Goal: Check status: Check status

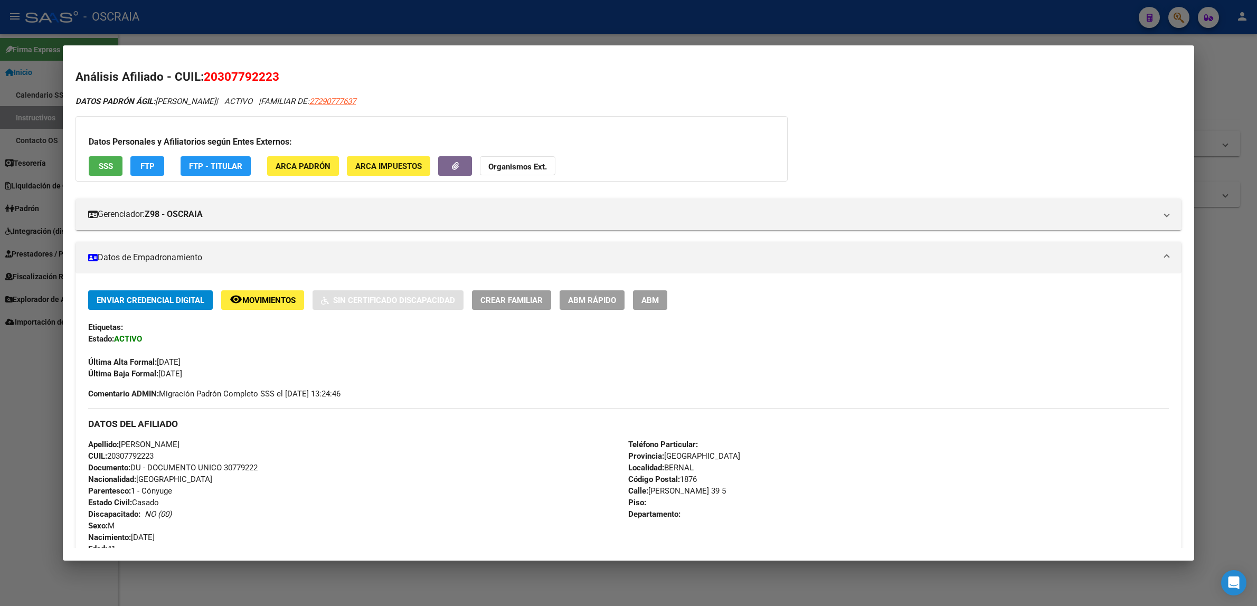
click at [377, 16] on div at bounding box center [628, 303] width 1257 height 606
click at [359, 35] on div at bounding box center [628, 303] width 1257 height 606
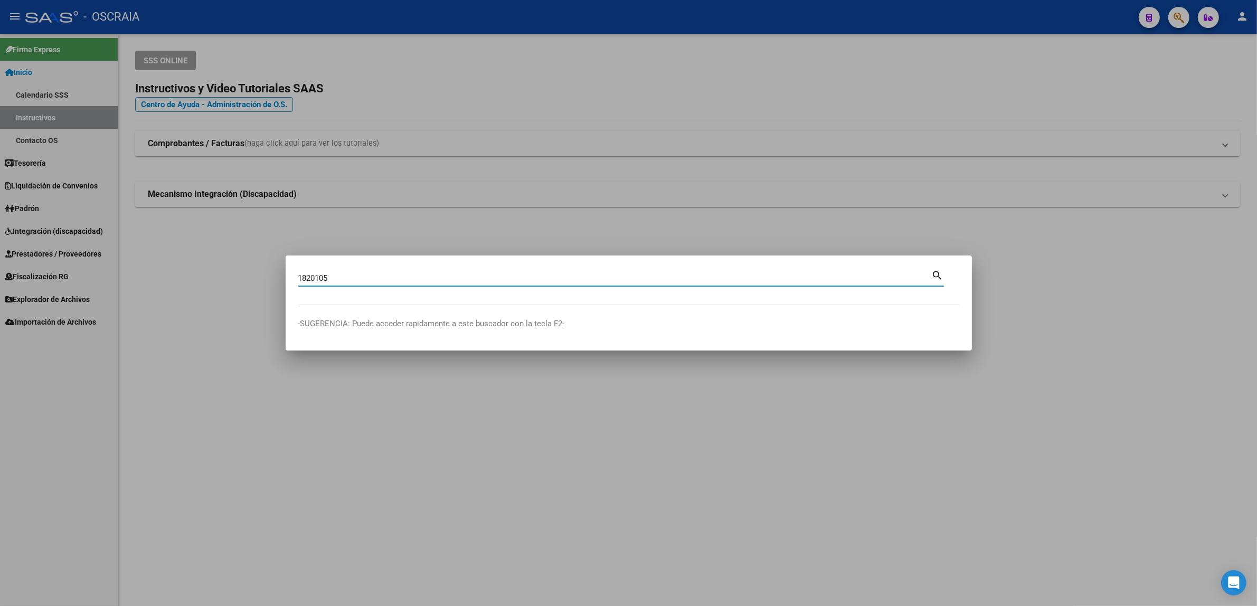
type input "1820105"
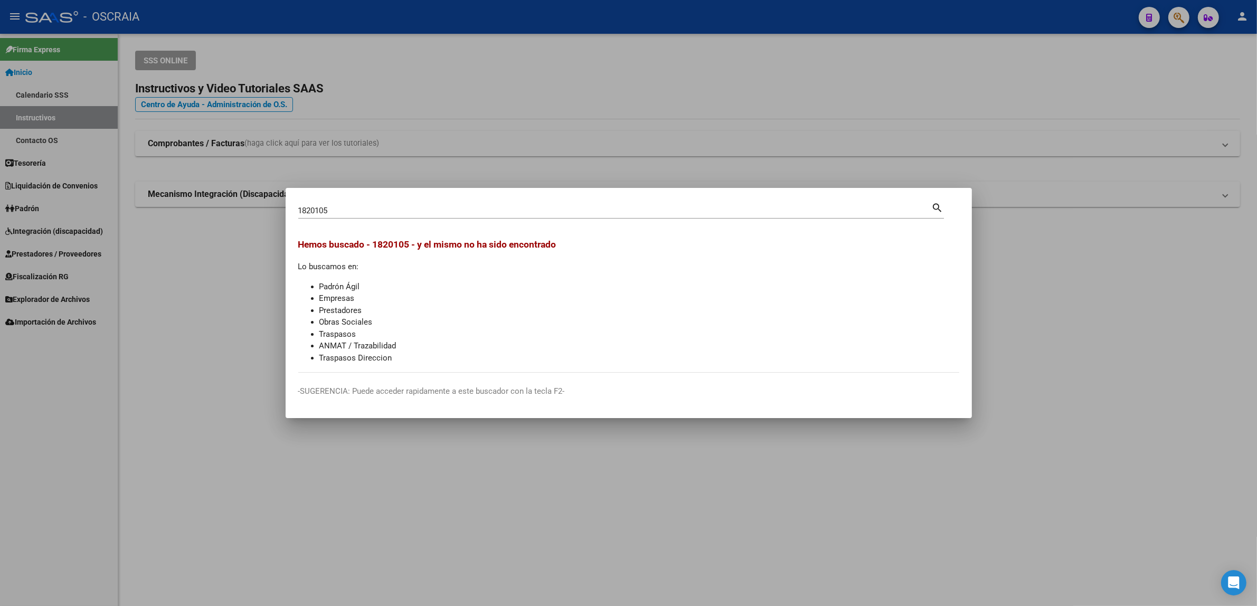
drag, startPoint x: 360, startPoint y: 201, endPoint x: 355, endPoint y: 204, distance: 5.6
click at [356, 202] on div "1820105 Buscar (apellido, dni, cuil, [PERSON_NAME], cuit, obra social) search" at bounding box center [621, 210] width 646 height 18
drag, startPoint x: 354, startPoint y: 209, endPoint x: 215, endPoint y: 210, distance: 138.4
click at [218, 210] on div "1820105 Buscar (apellido, dni, cuil, nro traspaso, cuit, obra social) search [P…" at bounding box center [628, 303] width 1257 height 606
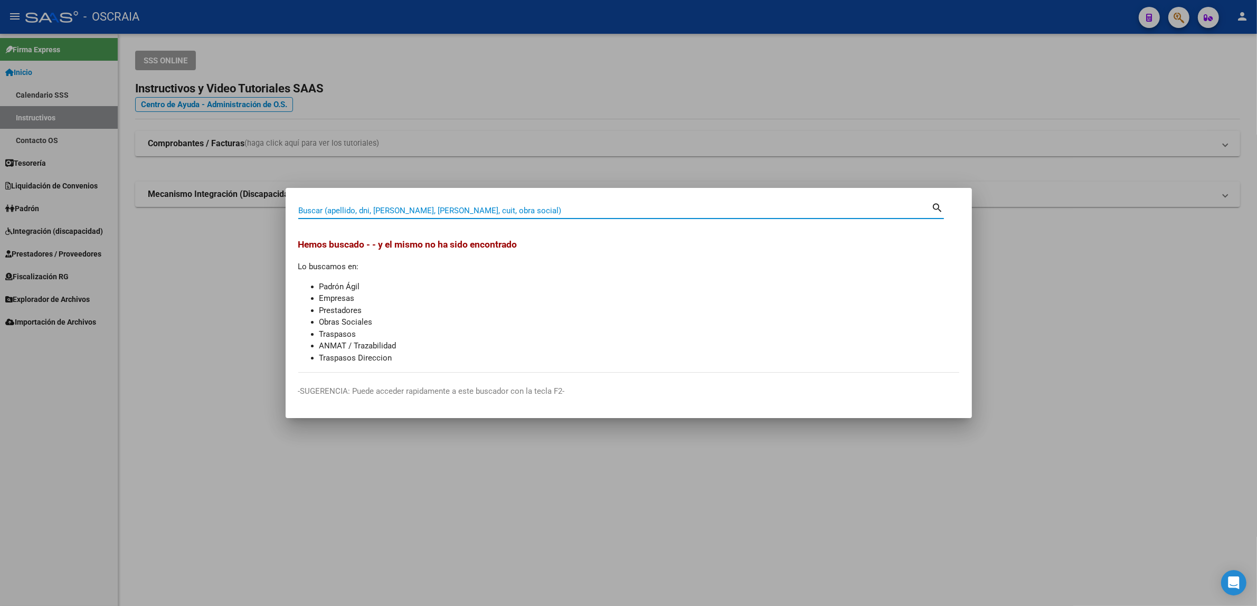
paste input "53743546"
type input "53743546"
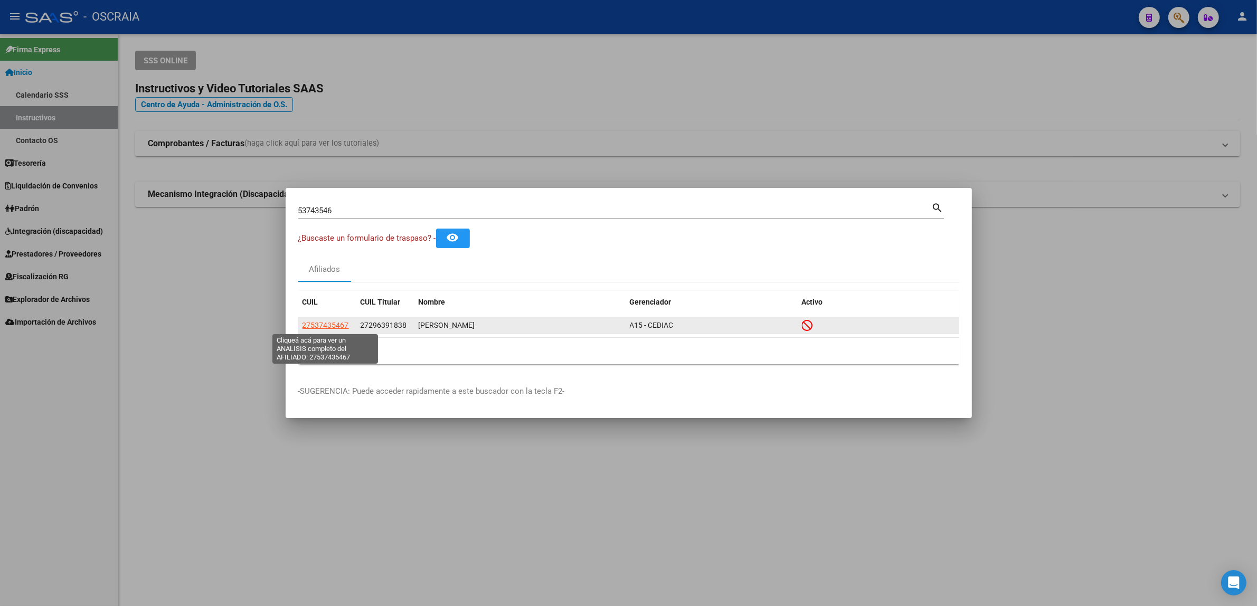
click at [316, 326] on span "27537435467" at bounding box center [326, 325] width 46 height 8
type textarea "27537435467"
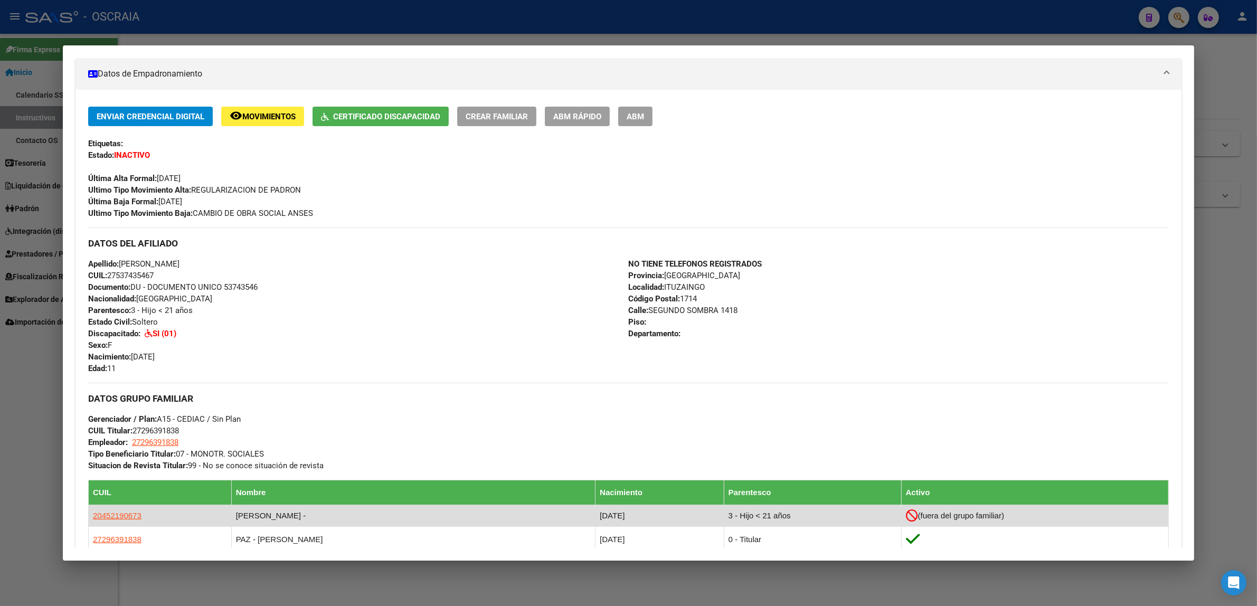
scroll to position [404, 0]
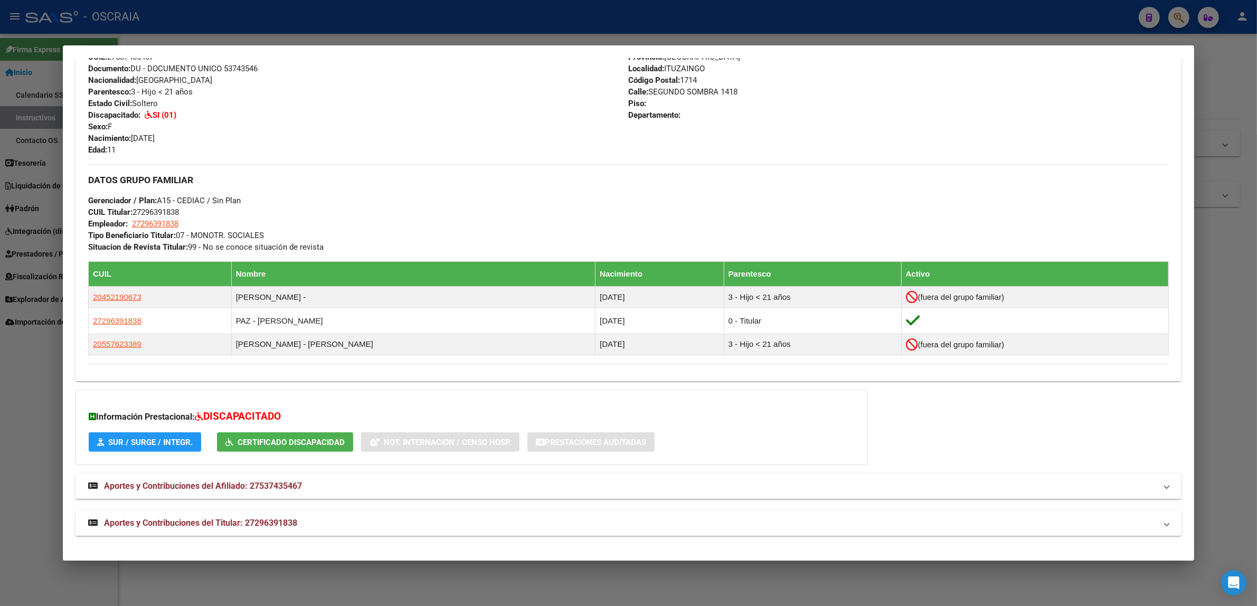
click at [315, 516] on mat-expansion-panel-header "Aportes y Contribuciones del Titular: 27296391838" at bounding box center [629, 523] width 1106 height 25
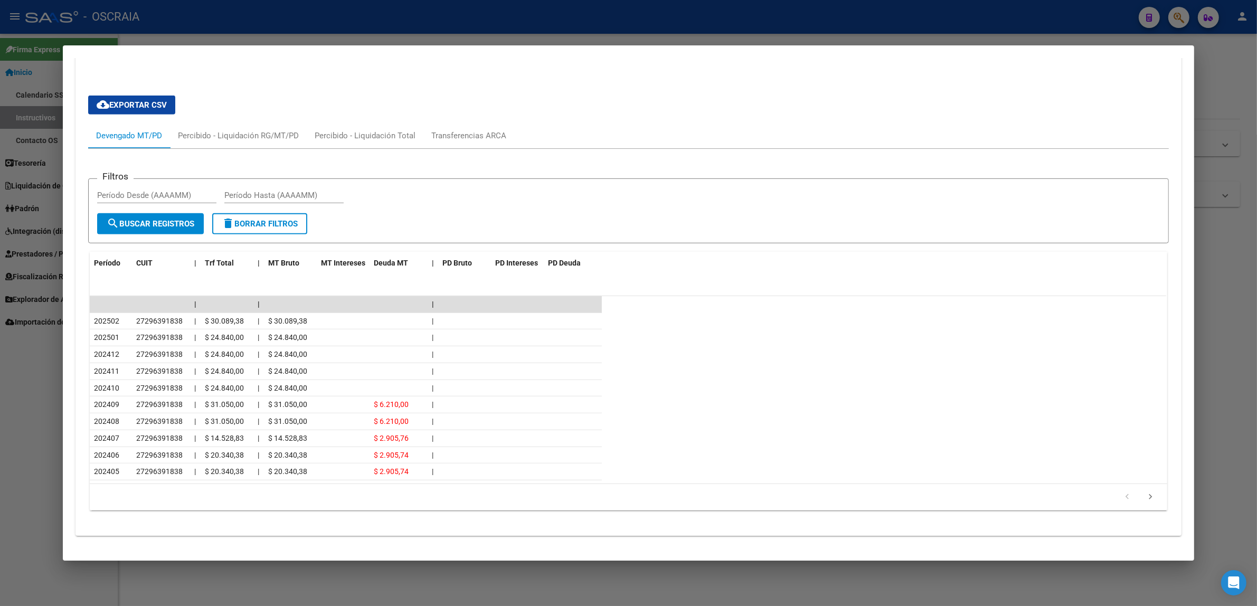
scroll to position [0, 0]
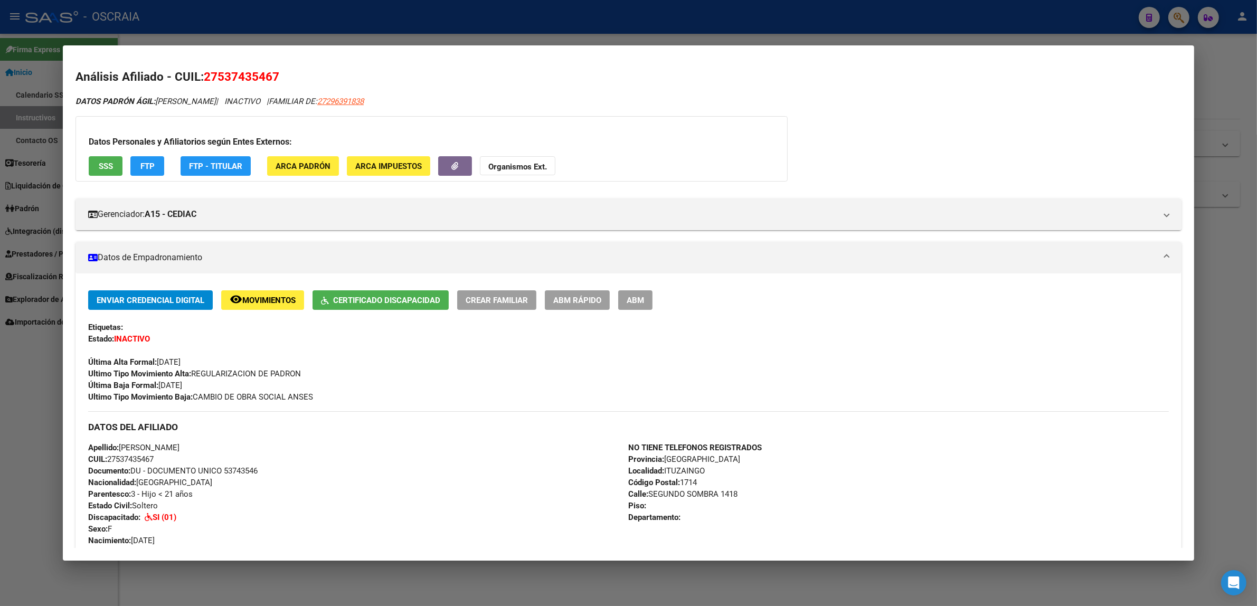
click at [220, 78] on span "27537435467" at bounding box center [242, 77] width 76 height 14
copy span "27537435467"
drag, startPoint x: 252, startPoint y: 103, endPoint x: 153, endPoint y: 101, distance: 99.3
click at [153, 101] on span "DATOS PADRÓN ÁGIL: [PERSON_NAME]" at bounding box center [146, 102] width 140 height 10
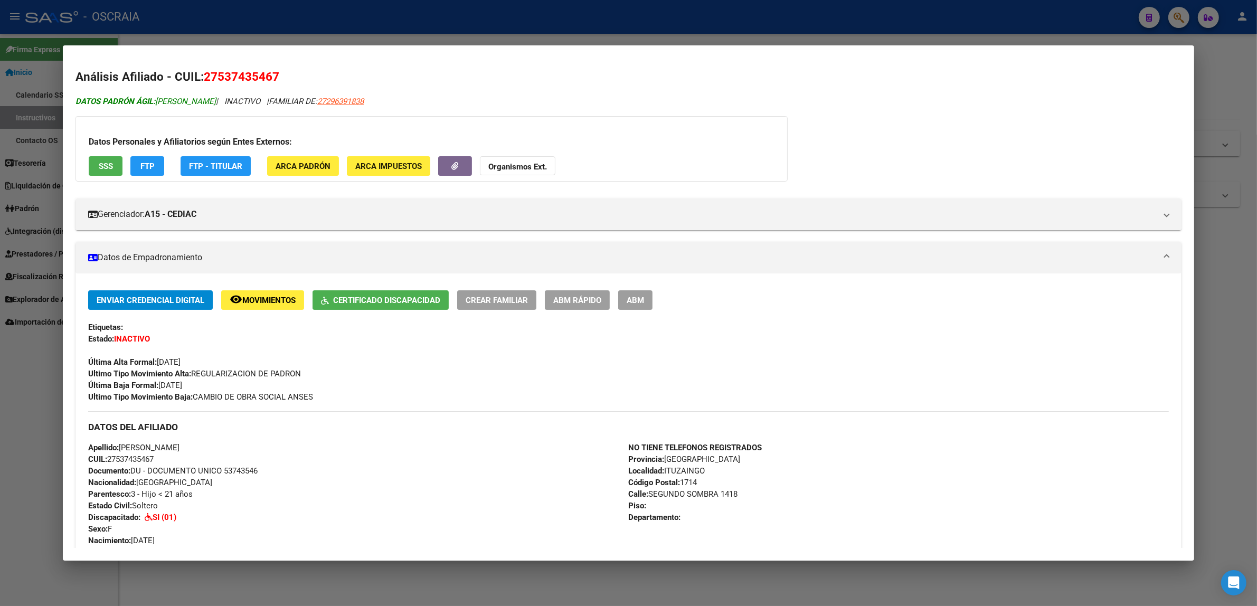
copy span "[PERSON_NAME]"
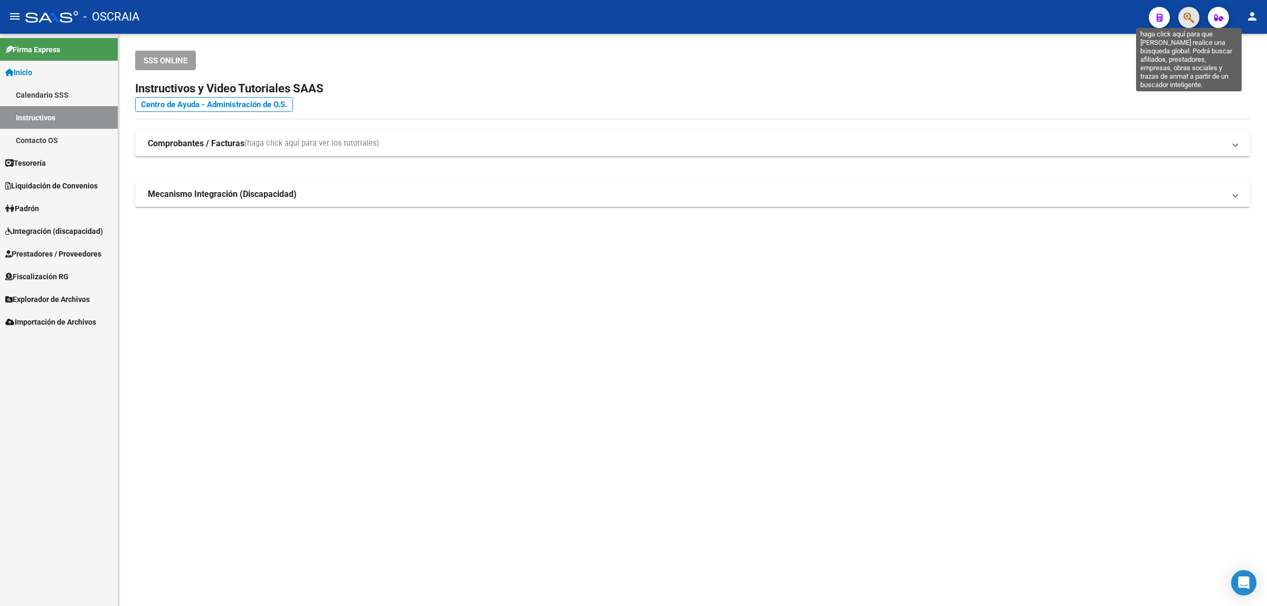
click at [1193, 20] on icon "button" at bounding box center [1189, 18] width 11 height 12
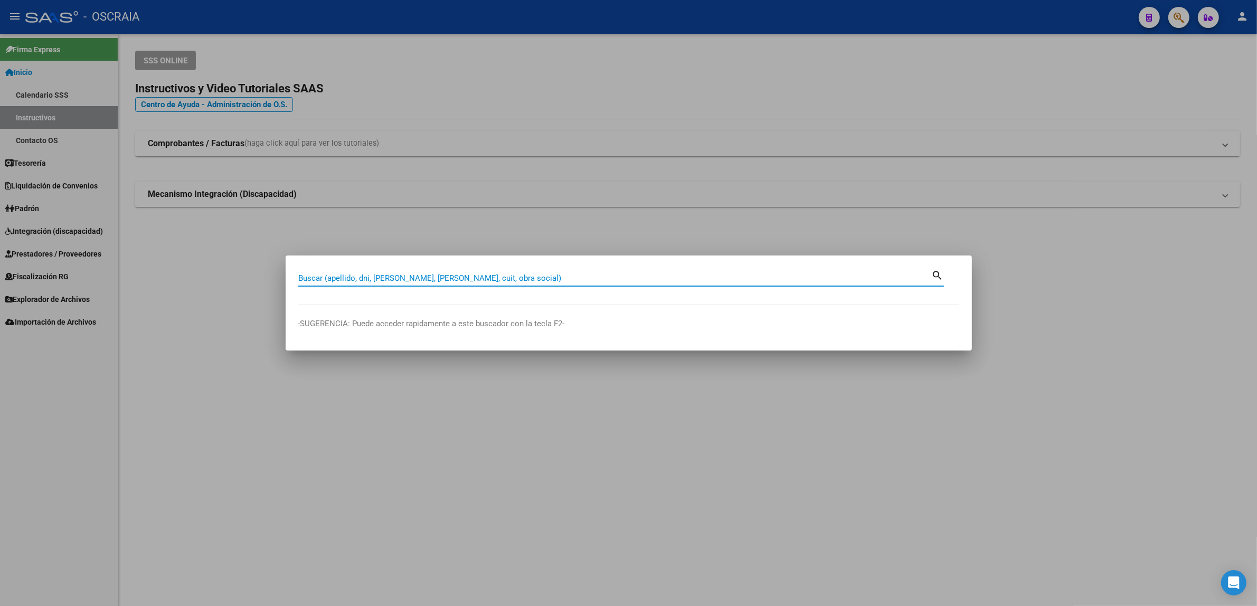
paste input "27537435467"
type input "27537435467"
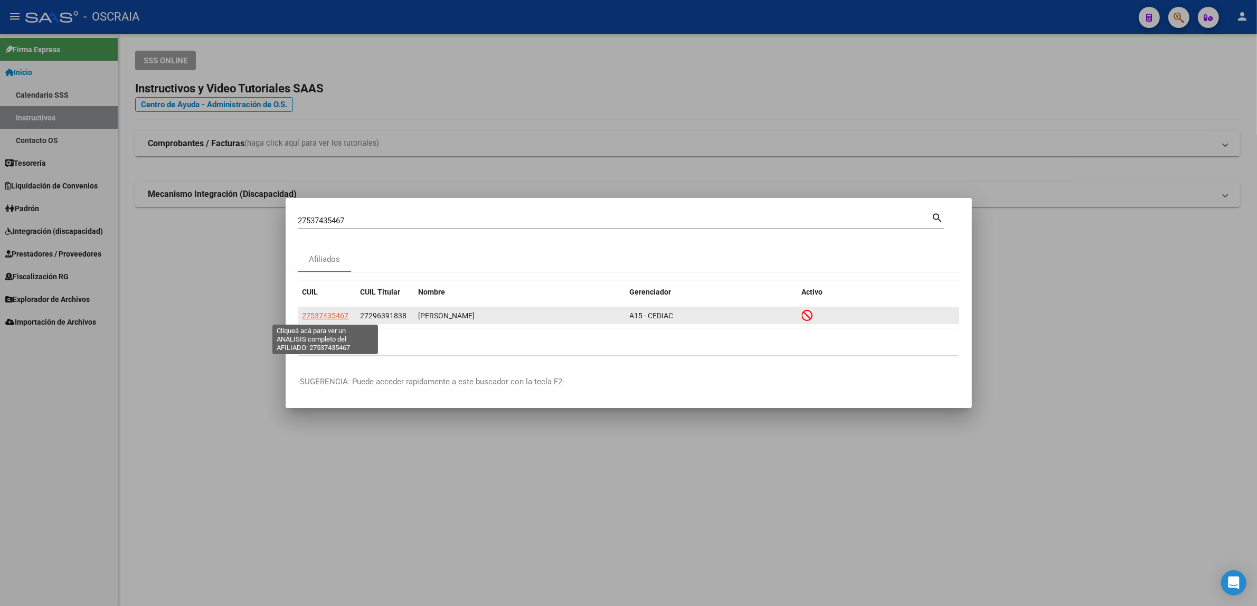
click at [343, 316] on span "27537435467" at bounding box center [326, 316] width 46 height 8
